Goal: Transaction & Acquisition: Purchase product/service

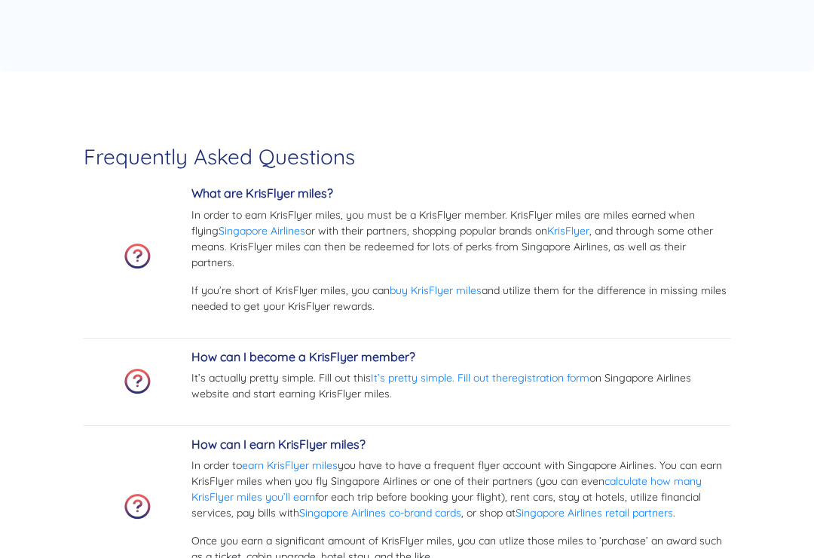
scroll to position [4017, 0]
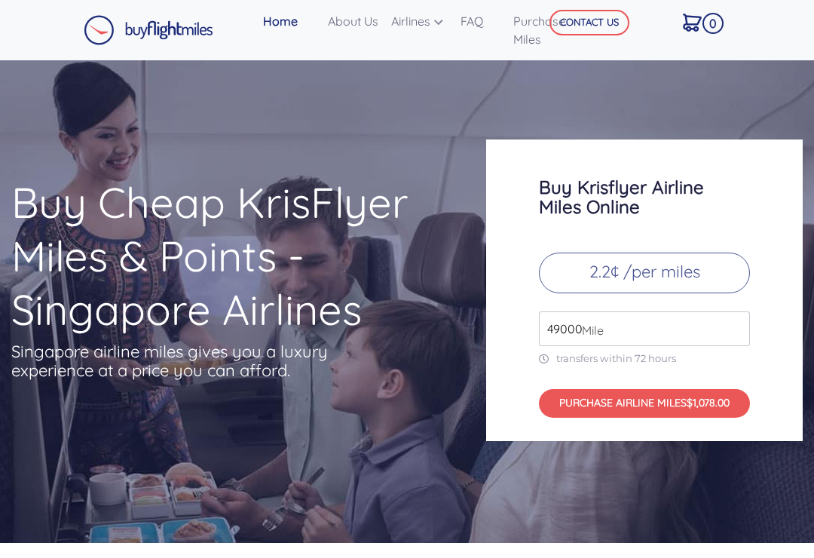
scroll to position [4056, 0]
click at [604, 311] on input "49000" at bounding box center [644, 328] width 211 height 35
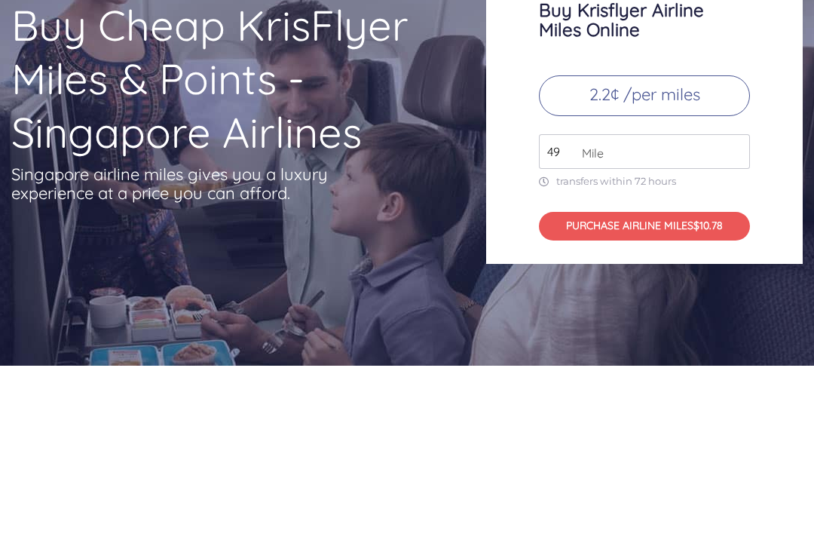
type input "4"
type input "160000"
click at [647, 389] on button "PURCHASE AIRLINE MILES $3520.00" at bounding box center [644, 403] width 211 height 29
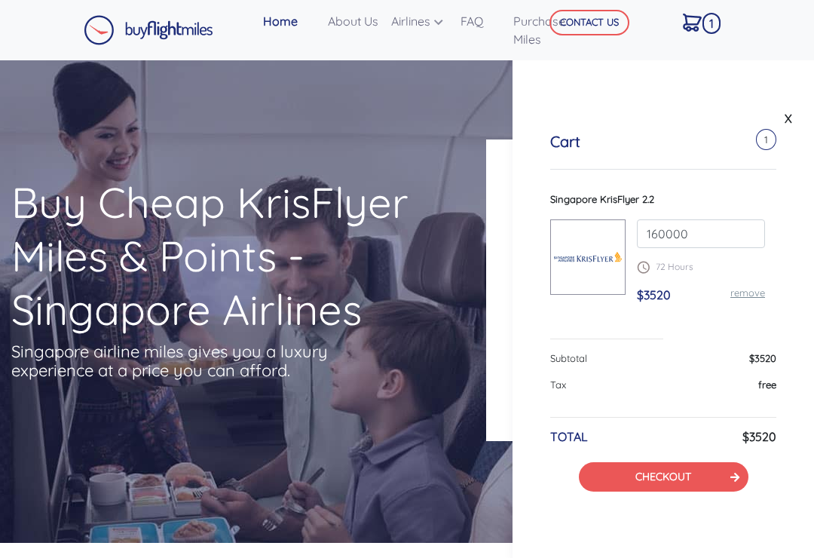
click at [334, 240] on h1 "Buy Cheap KrisFlyer Miles & Points - Singapore Airlines" at bounding box center [219, 256] width 416 height 161
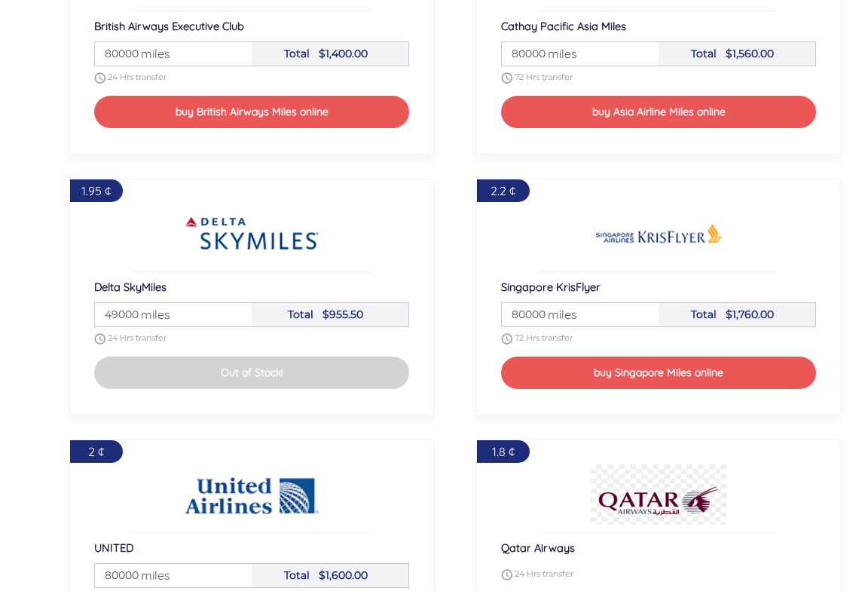
scroll to position [1990, 0]
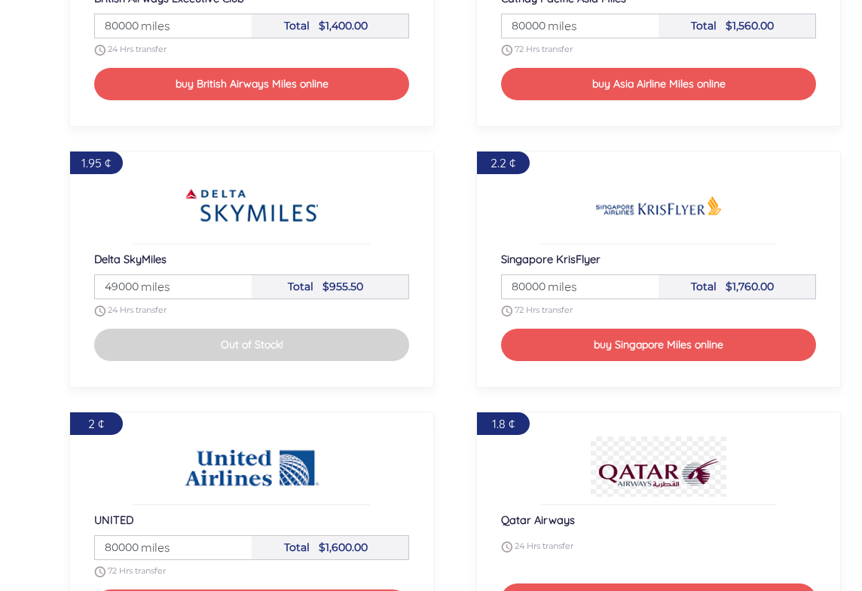
click at [684, 361] on button "buy Singapore Miles online" at bounding box center [659, 345] width 316 height 32
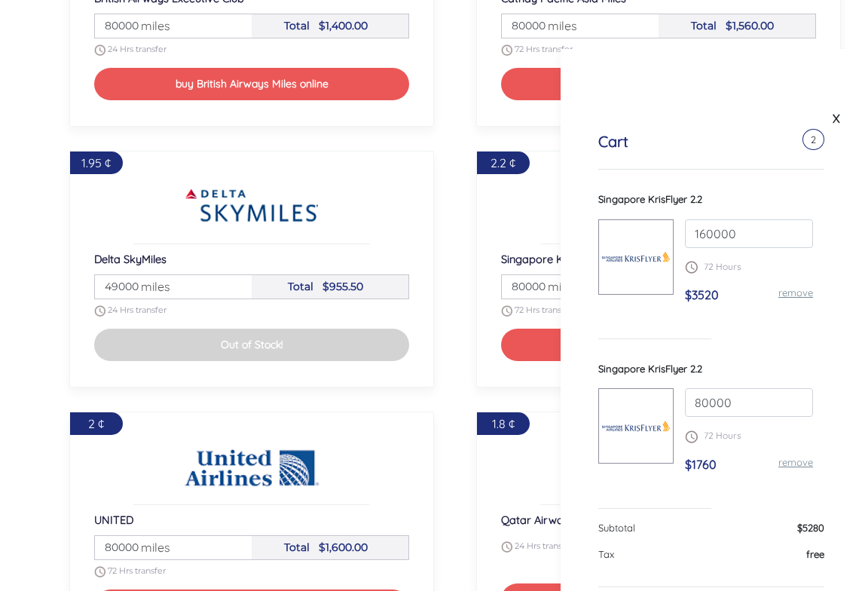
click at [812, 468] on link "remove" at bounding box center [796, 462] width 35 height 12
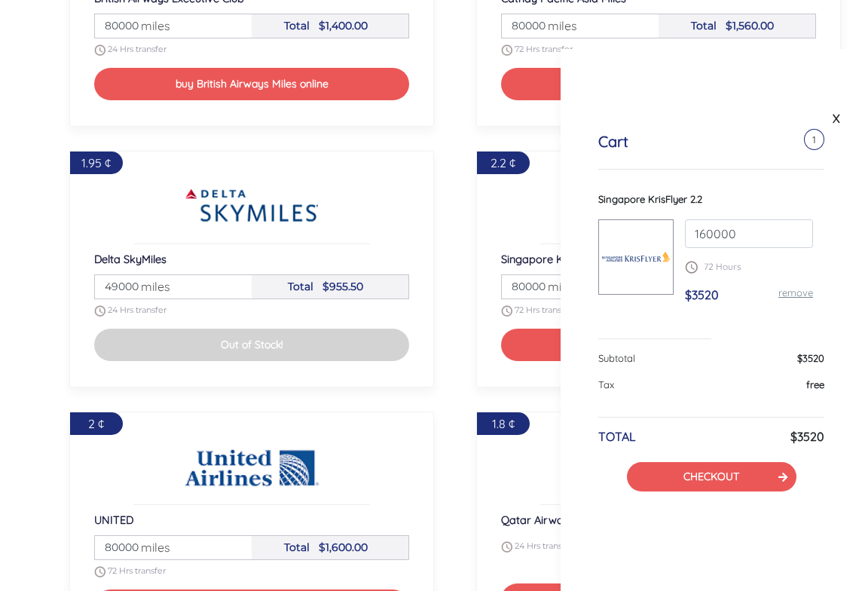
click at [739, 476] on link "CHECKOUT" at bounding box center [712, 477] width 56 height 14
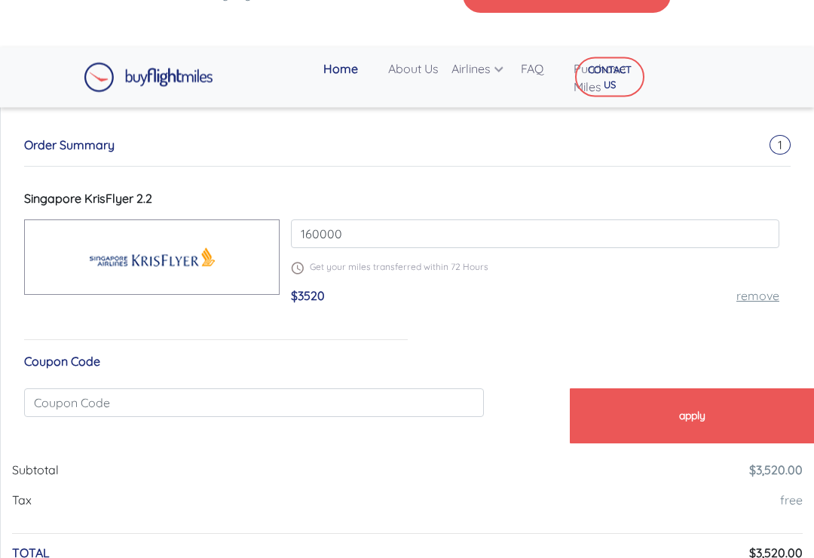
scroll to position [454, 0]
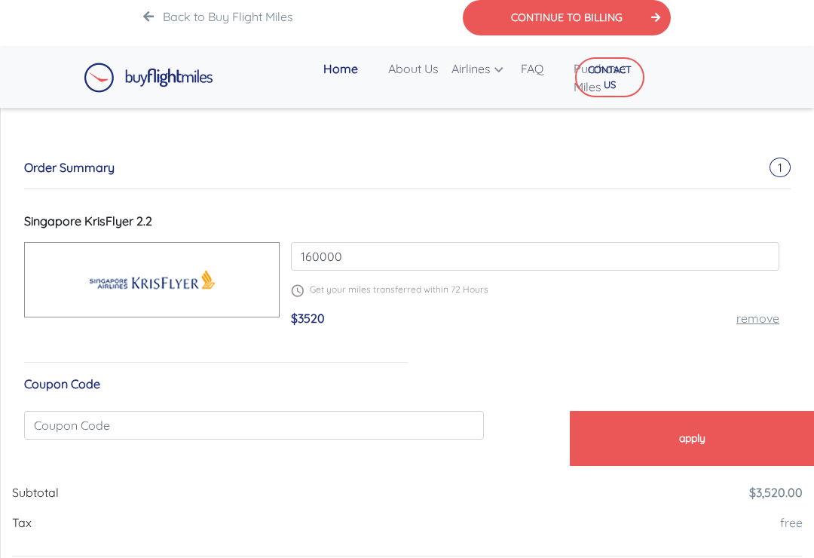
click at [136, 289] on img at bounding box center [152, 279] width 136 height 60
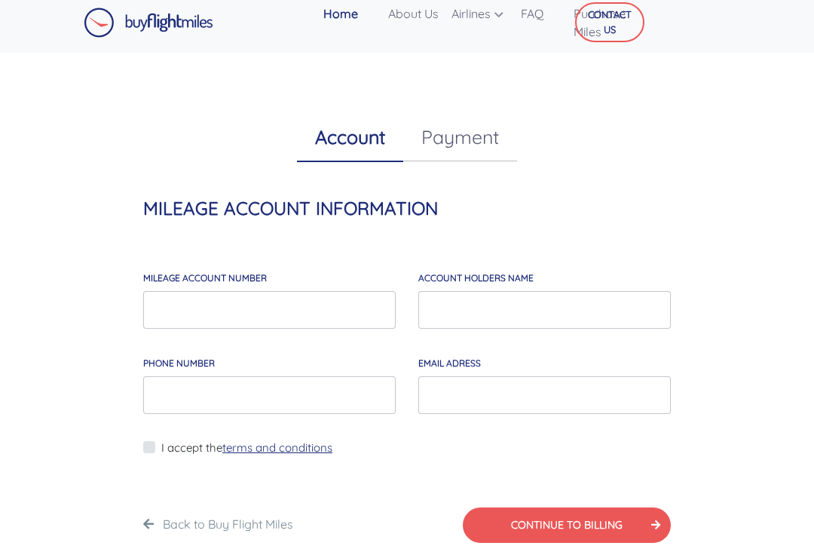
scroll to position [0, 0]
